Goal: Find specific page/section: Find specific page/section

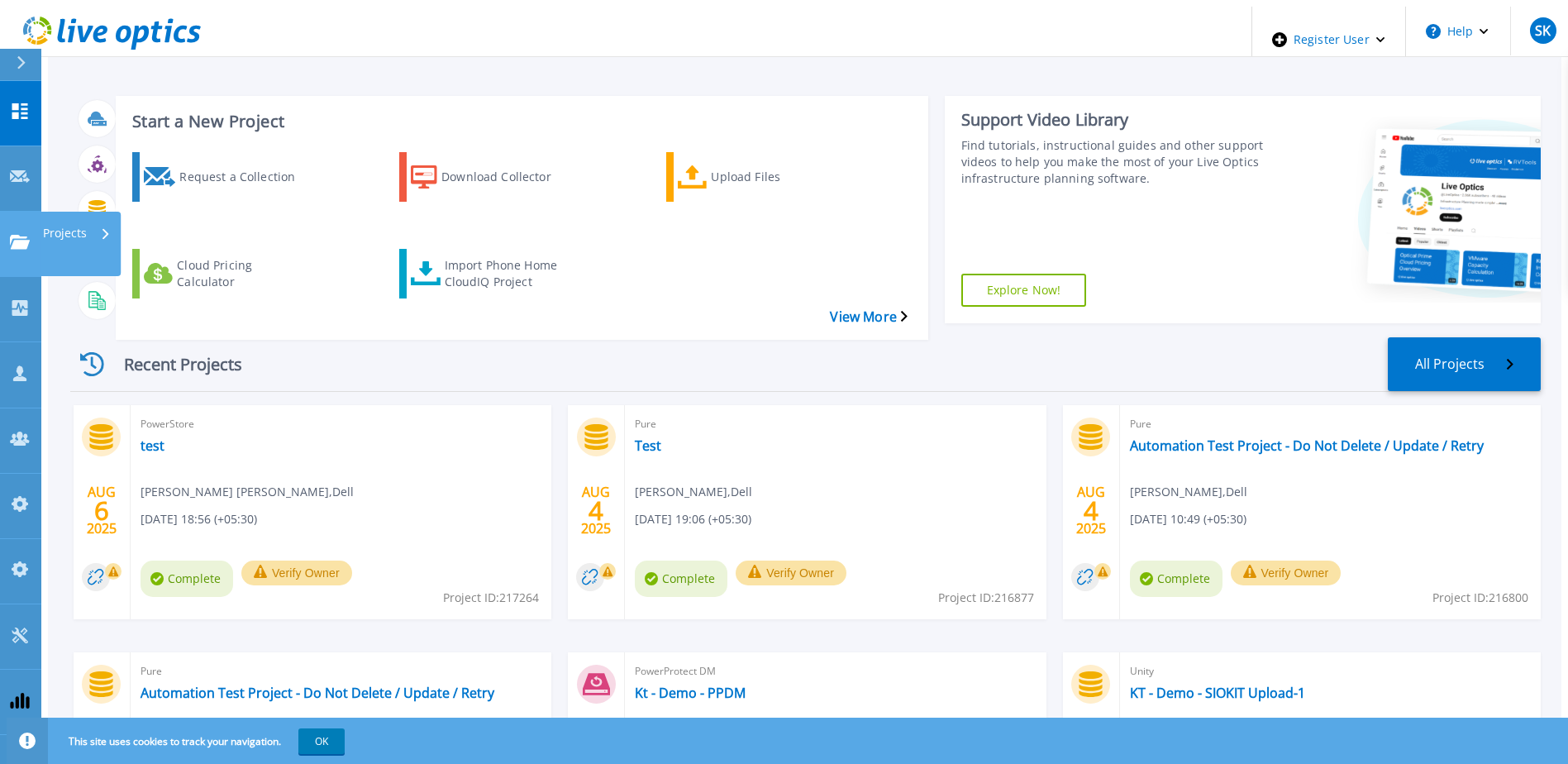
click at [20, 211] on link "Projects Projects" at bounding box center [21, 244] width 41 height 65
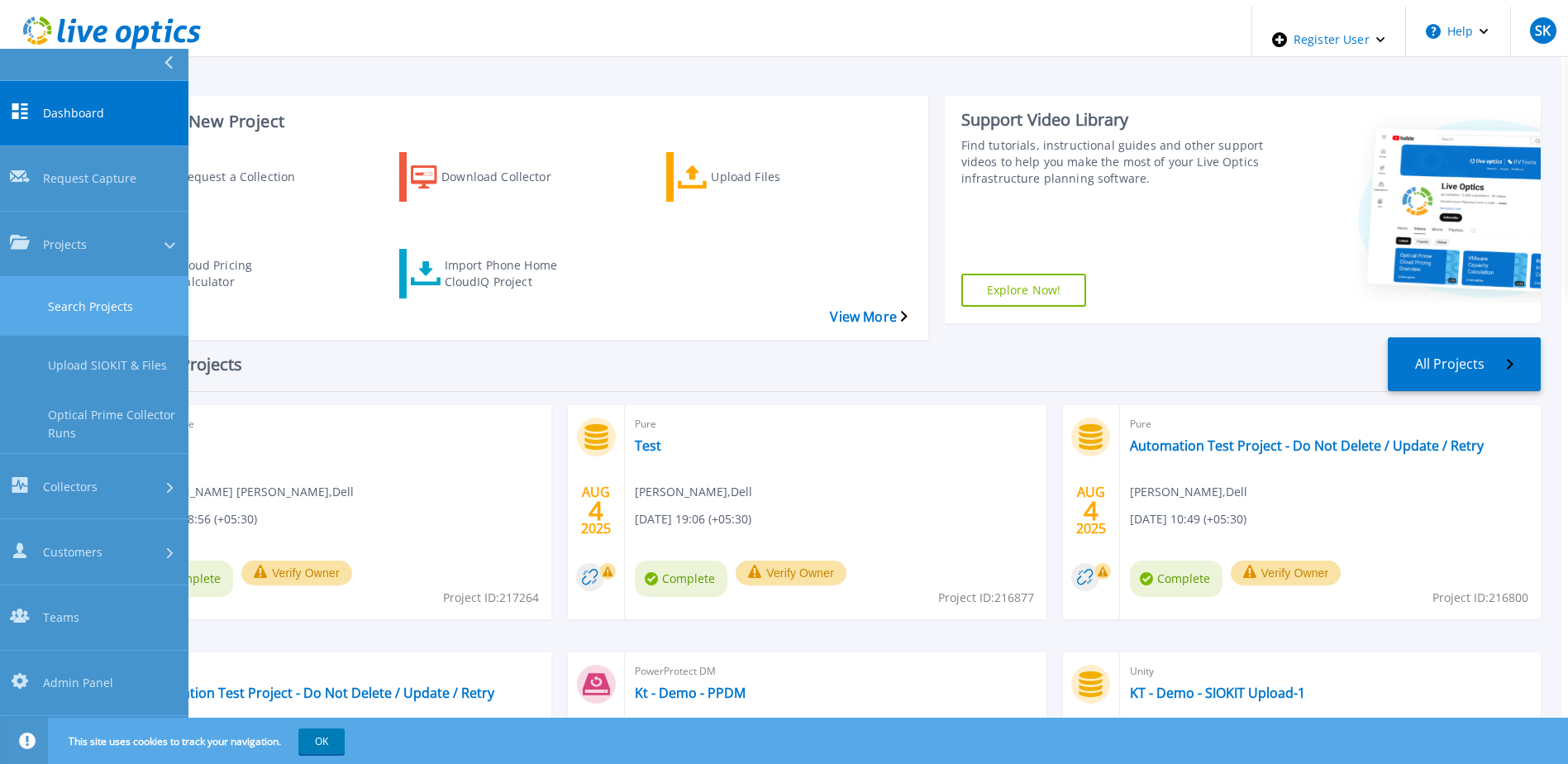
click at [67, 277] on link "Search Projects" at bounding box center [94, 306] width 188 height 59
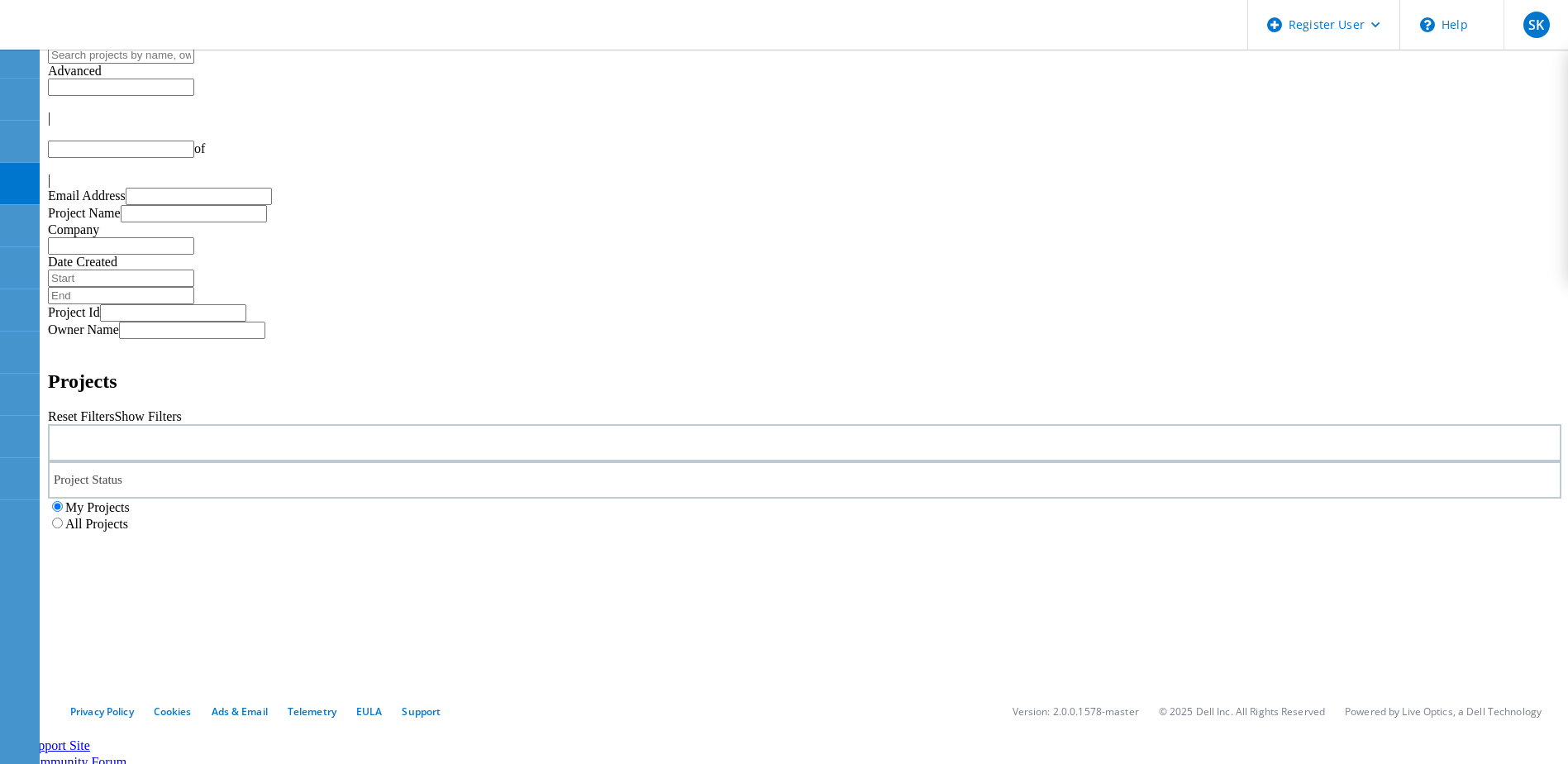
type input "1"
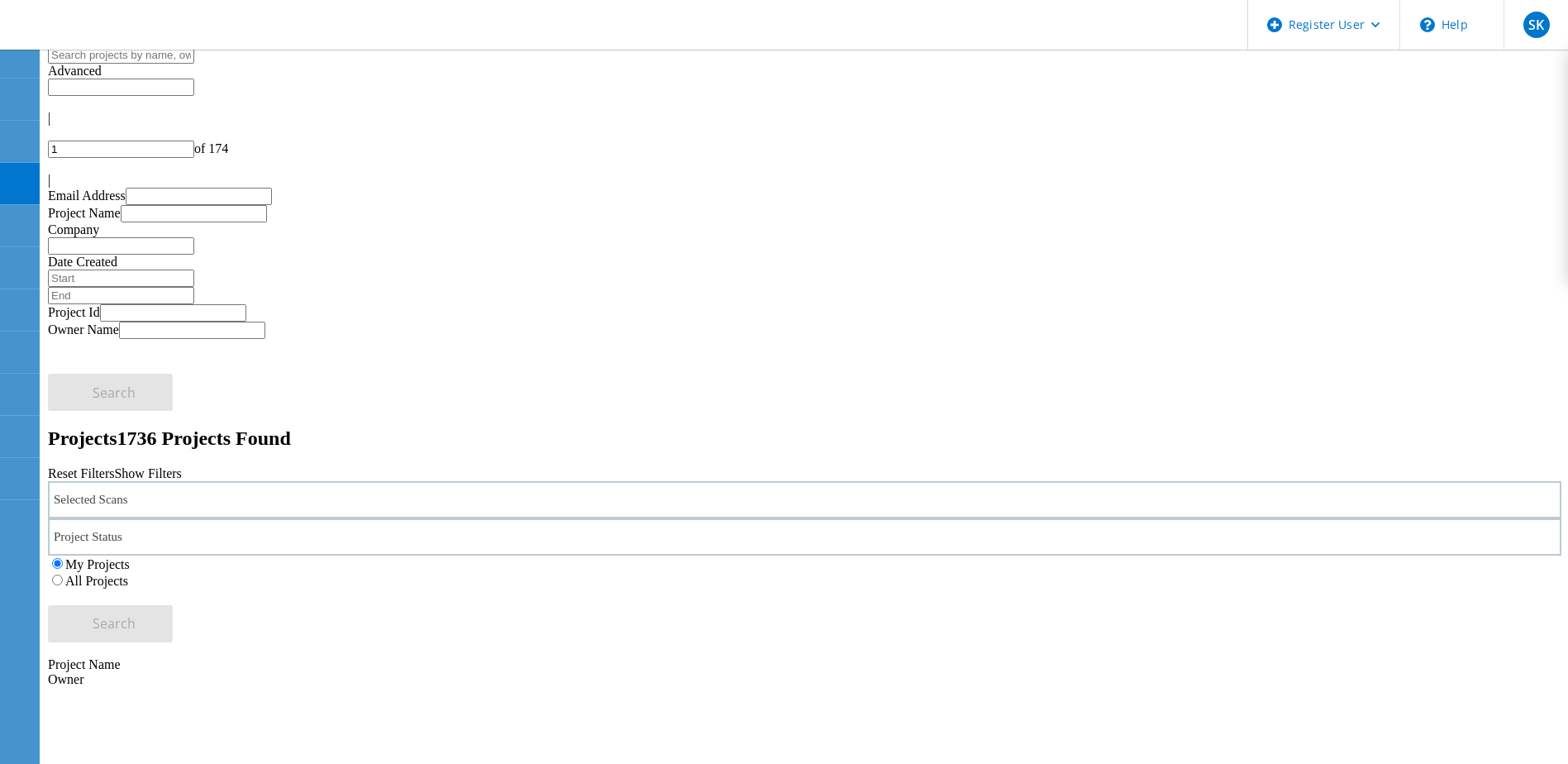
click at [128, 503] on icon at bounding box center [128, 503] width 0 height 0
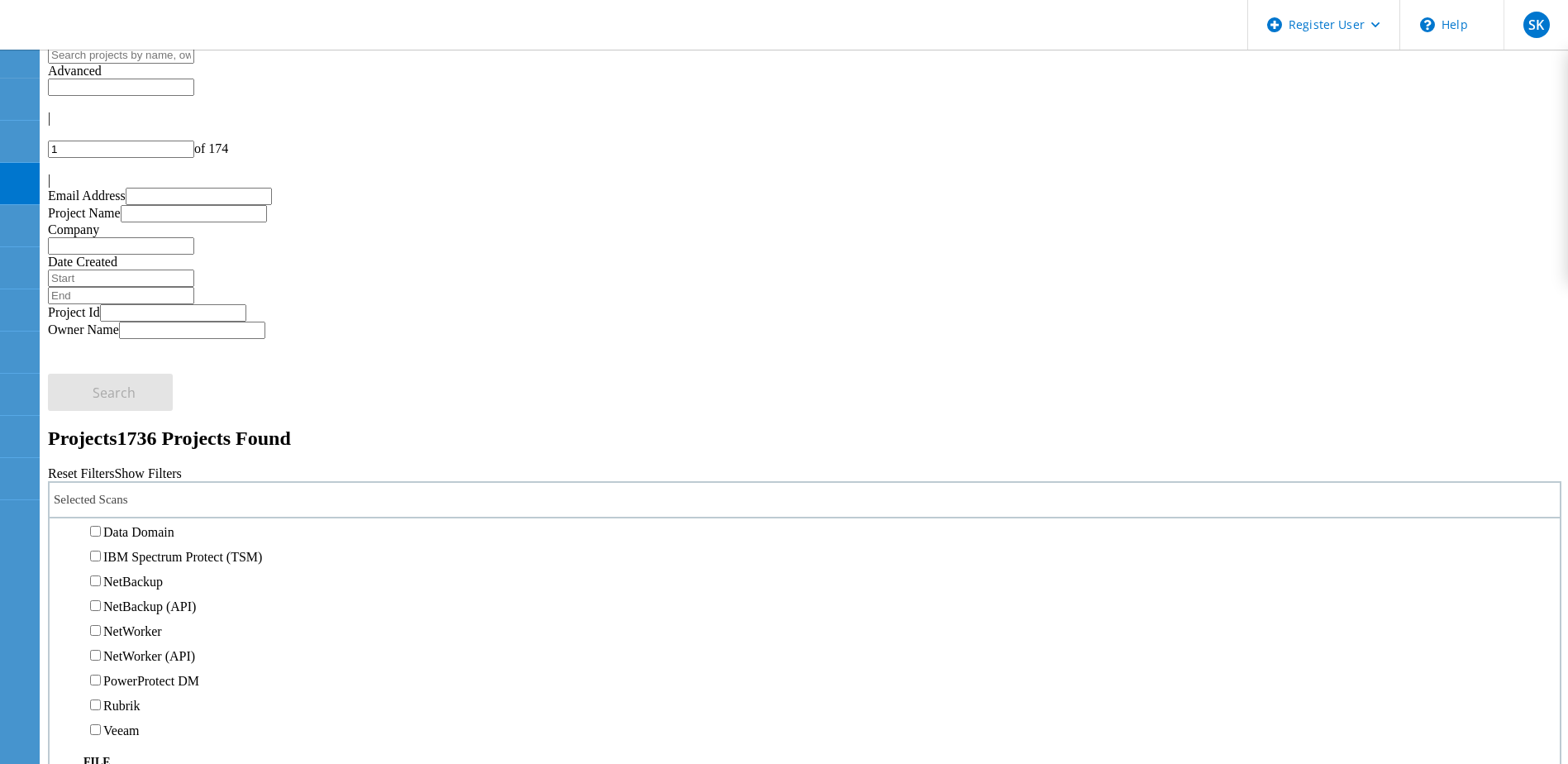
scroll to position [744, 0]
click at [127, 364] on label "Pure" at bounding box center [115, 371] width 24 height 14
click at [101, 365] on input "Pure" at bounding box center [96, 370] width 11 height 11
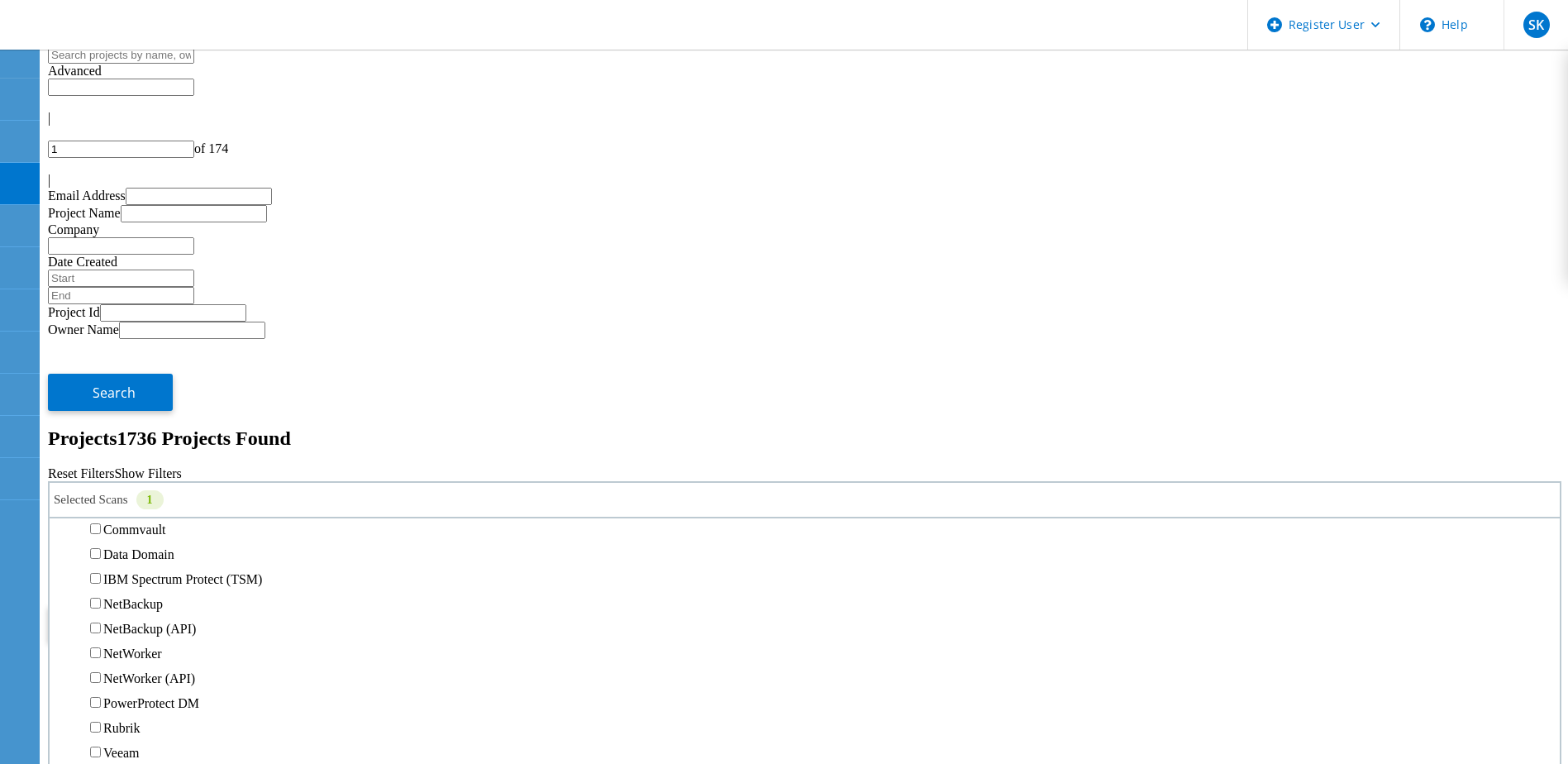
click at [135, 614] on span "Search" at bounding box center [114, 623] width 43 height 18
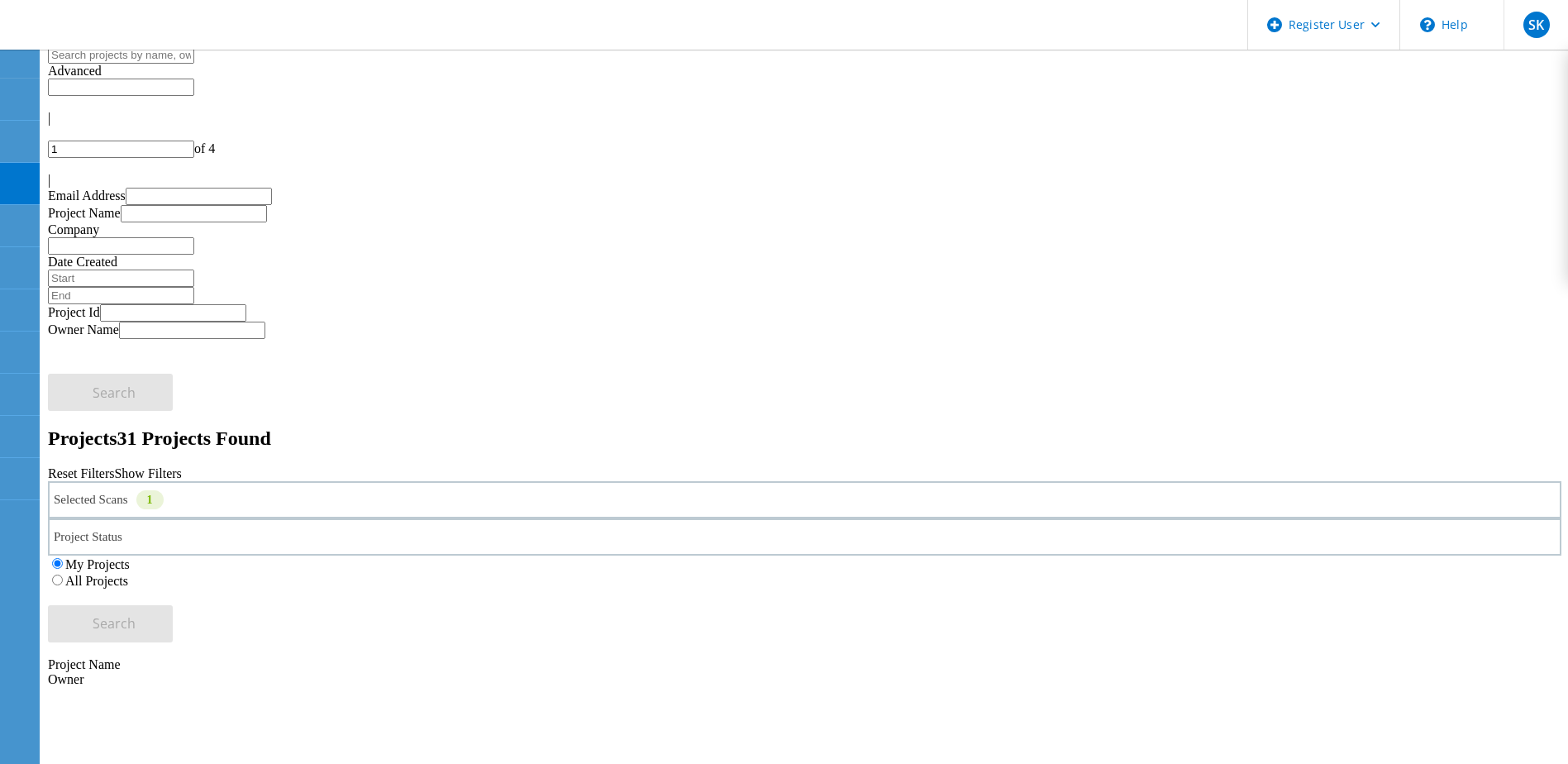
drag, startPoint x: 402, startPoint y: 227, endPoint x: 382, endPoint y: 236, distance: 21.9
click at [402, 481] on div "Selected Scans 1" at bounding box center [805, 500] width 1513 height 38
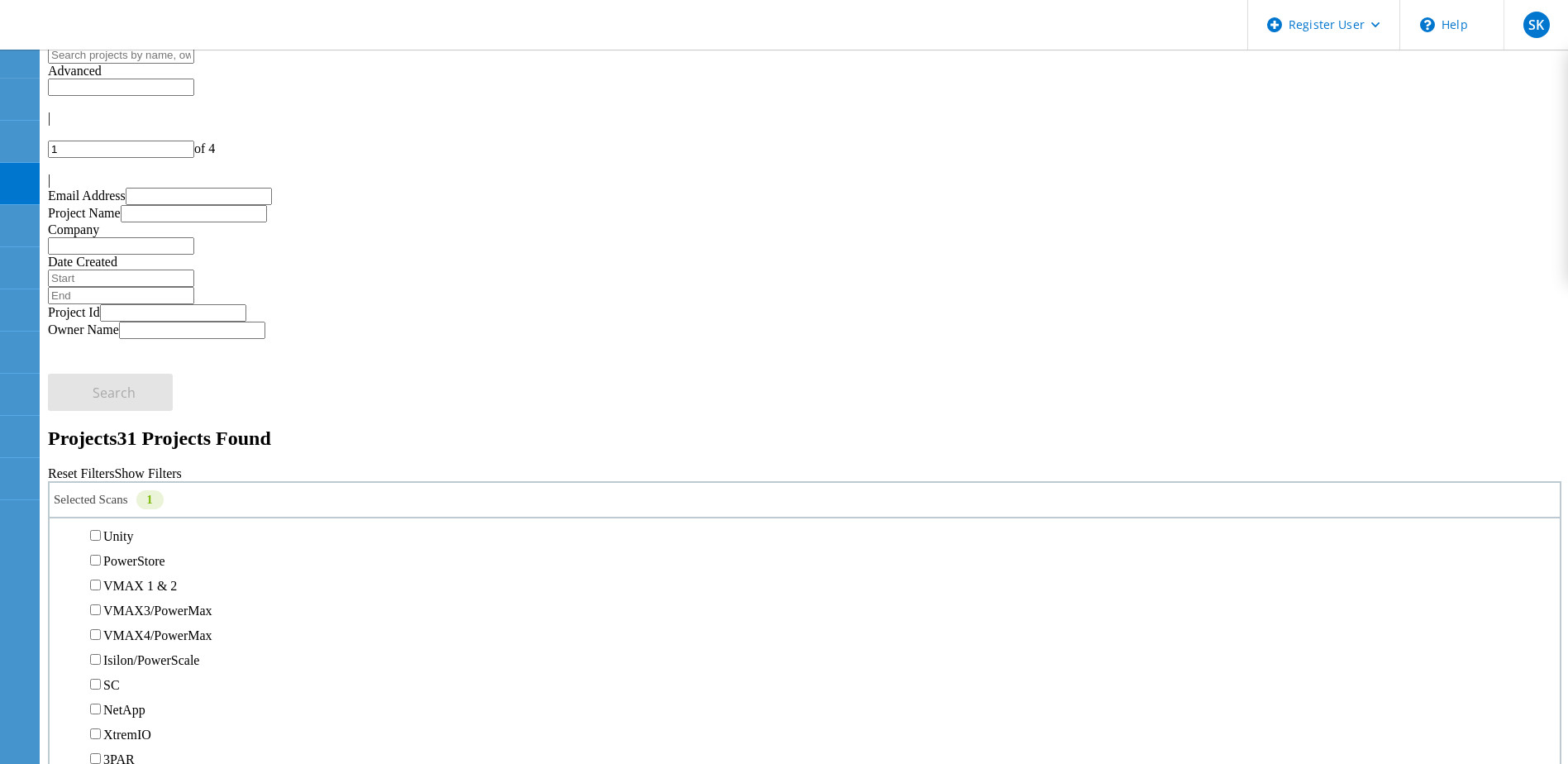
scroll to position [414, 0]
click at [124, 471] on label "PowerStore" at bounding box center [133, 478] width 62 height 14
click at [101, 472] on input "PowerStore" at bounding box center [96, 477] width 11 height 11
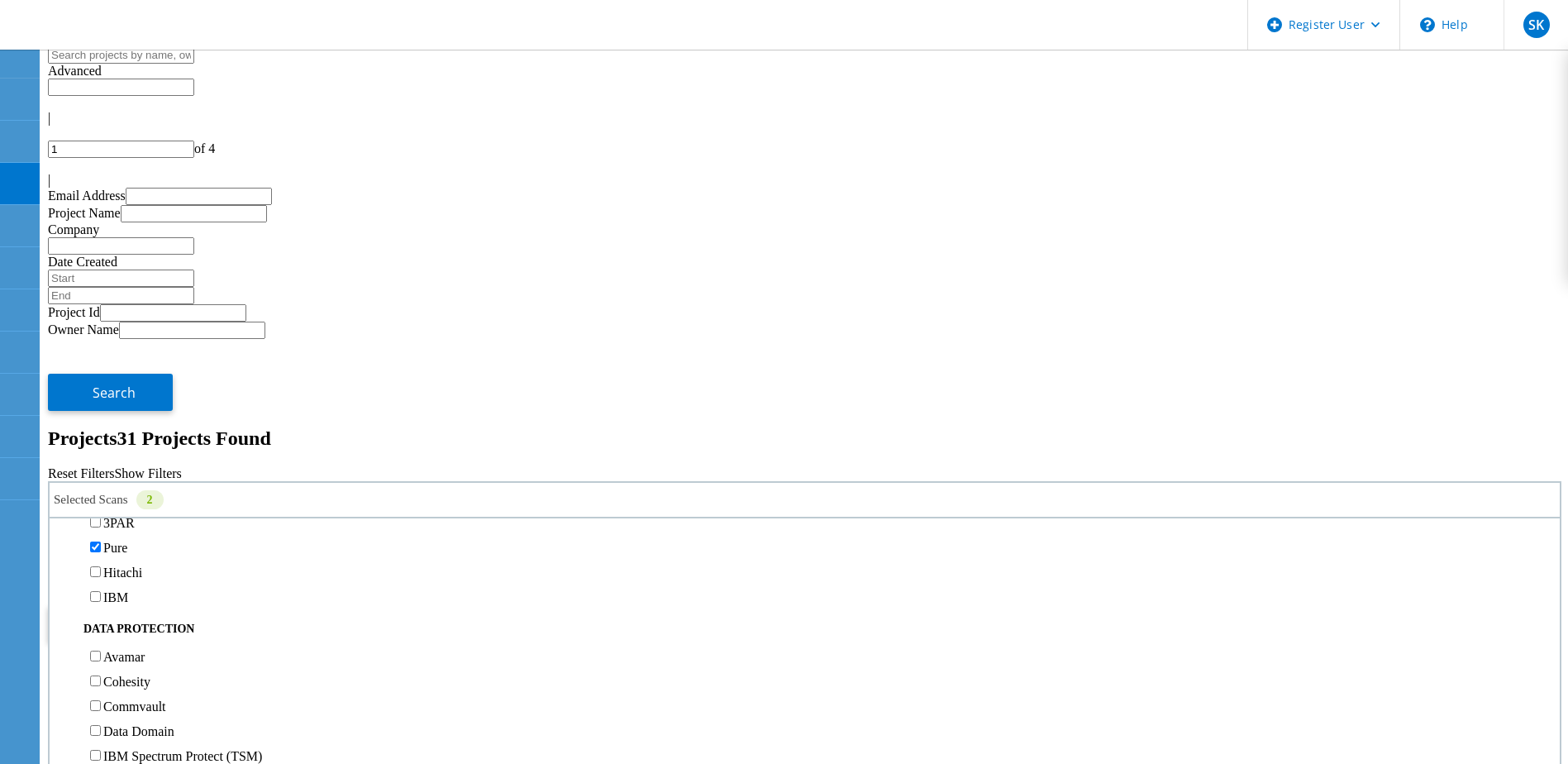
scroll to position [662, 0]
click at [127, 447] on label "Pure" at bounding box center [115, 454] width 24 height 14
click at [101, 447] on input "Pure" at bounding box center [96, 452] width 11 height 11
click at [135, 614] on span "Search" at bounding box center [114, 623] width 43 height 18
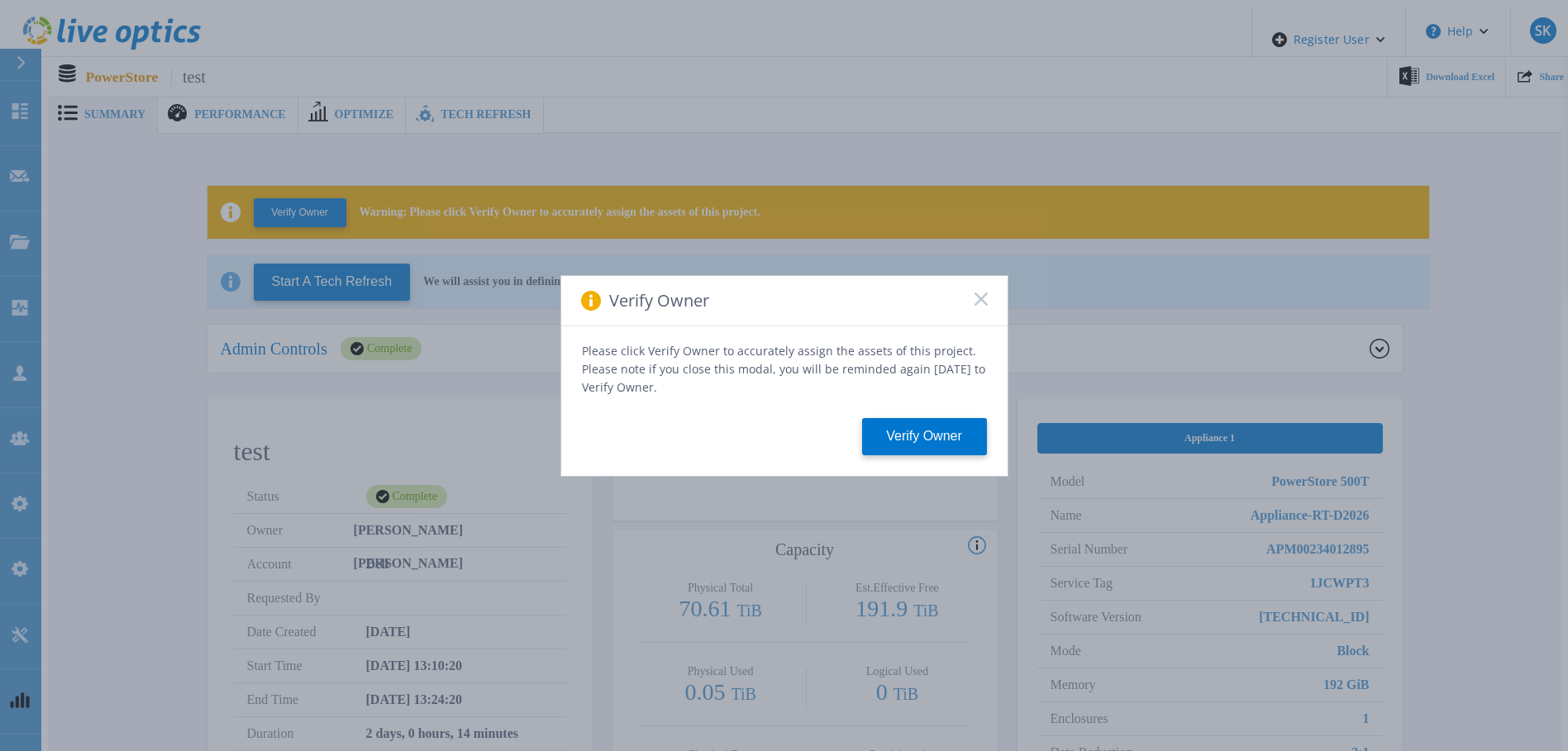
click at [970, 308] on div "Verify Owner" at bounding box center [784, 301] width 447 height 50
click at [980, 303] on rect at bounding box center [981, 299] width 14 height 14
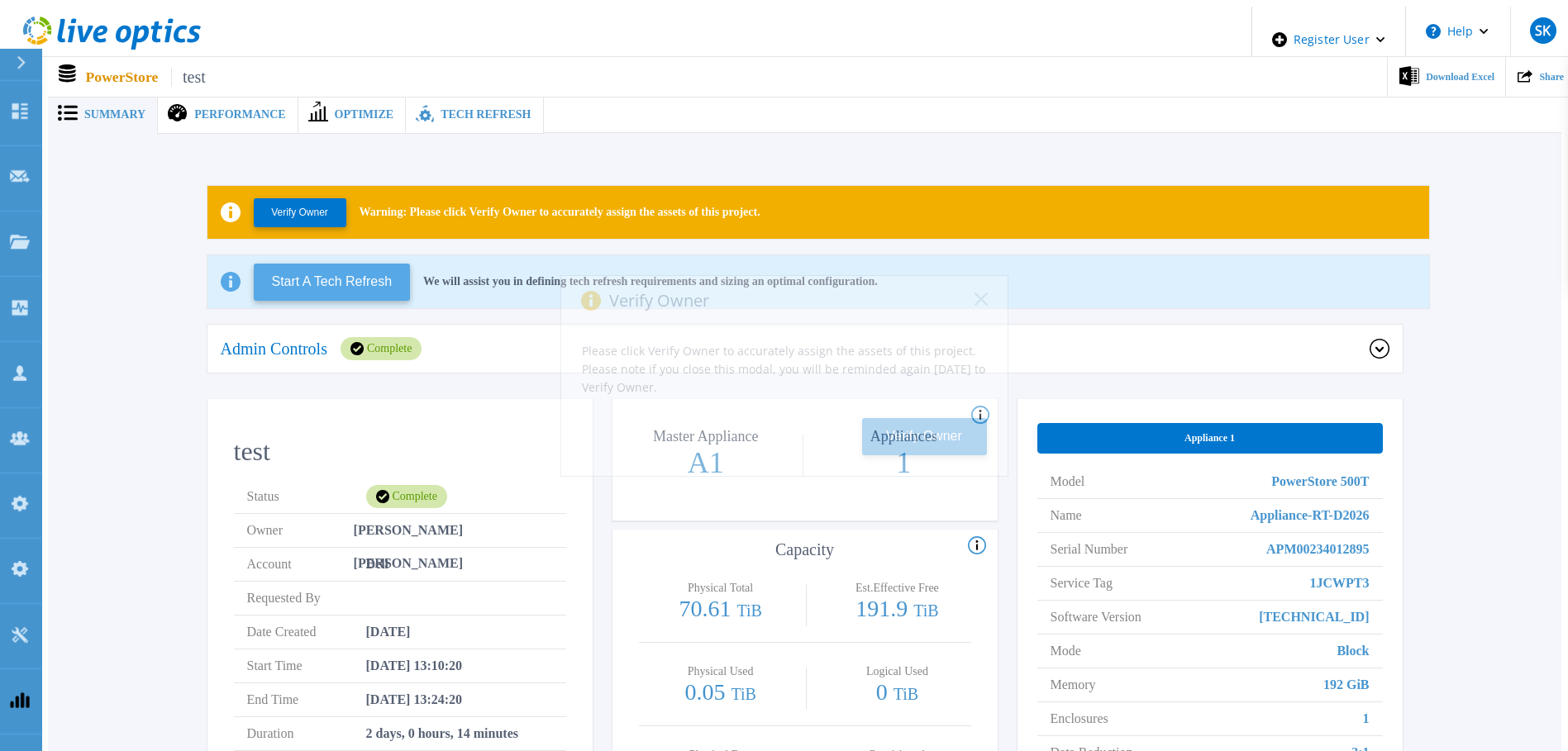
click at [280, 268] on button "Start A Tech Refresh" at bounding box center [331, 283] width 157 height 38
